Goal: Task Accomplishment & Management: Manage account settings

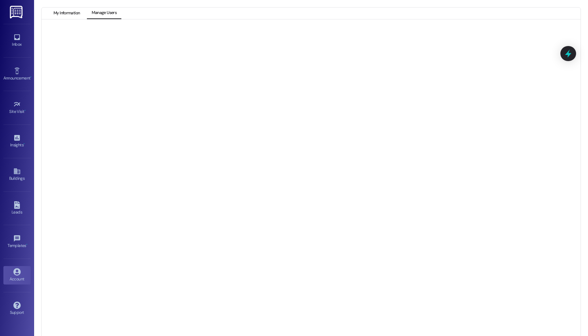
click at [74, 9] on button "My Information" at bounding box center [67, 13] width 36 height 12
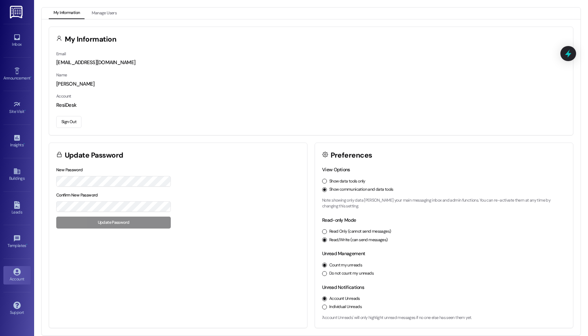
click at [65, 121] on button "Sign Out" at bounding box center [68, 122] width 25 height 12
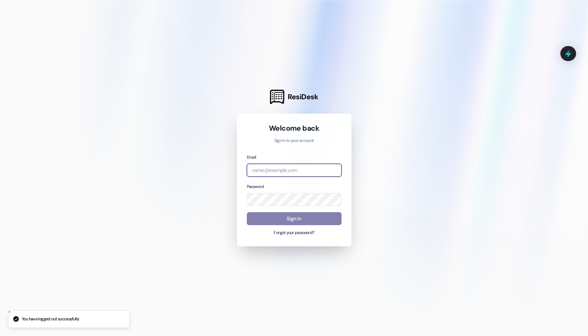
click at [333, 169] on body "You have logged out successfully ResiDesk Welcome back Sign in to your account …" at bounding box center [294, 168] width 588 height 336
click at [0, 335] on com-1password-button at bounding box center [0, 336] width 0 height 0
type input "[EMAIL_ADDRESS][DOMAIN_NAME]"
